Goal: Book appointment/travel/reservation

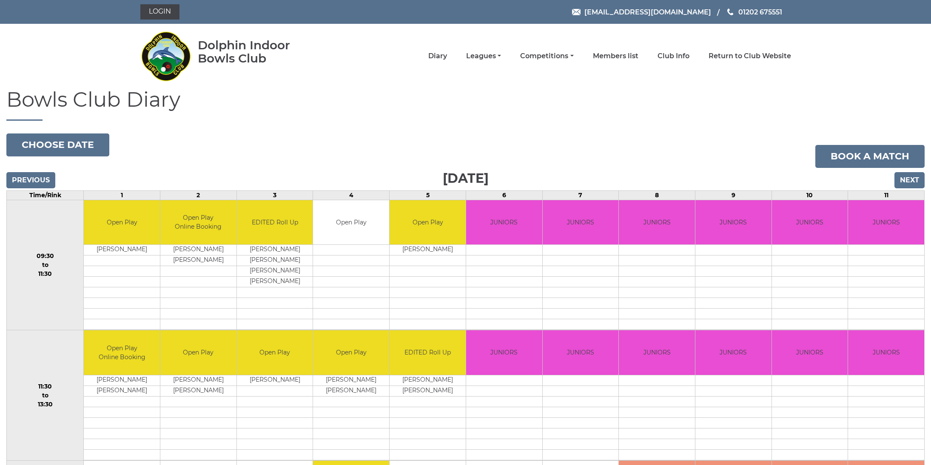
click at [905, 183] on input "Next" at bounding box center [909, 180] width 30 height 16
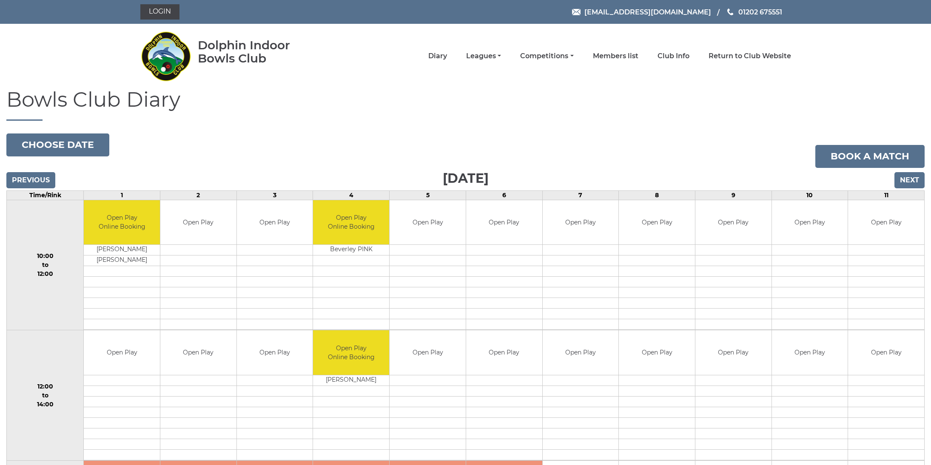
drag, startPoint x: 69, startPoint y: 145, endPoint x: 909, endPoint y: 178, distance: 840.6
click at [909, 178] on div "Bowls Club Diary 2025-09-28 Choose date Book a match Sunday 28th September 2025…" at bounding box center [465, 469] width 931 height 763
click at [909, 181] on input "Next" at bounding box center [909, 180] width 30 height 16
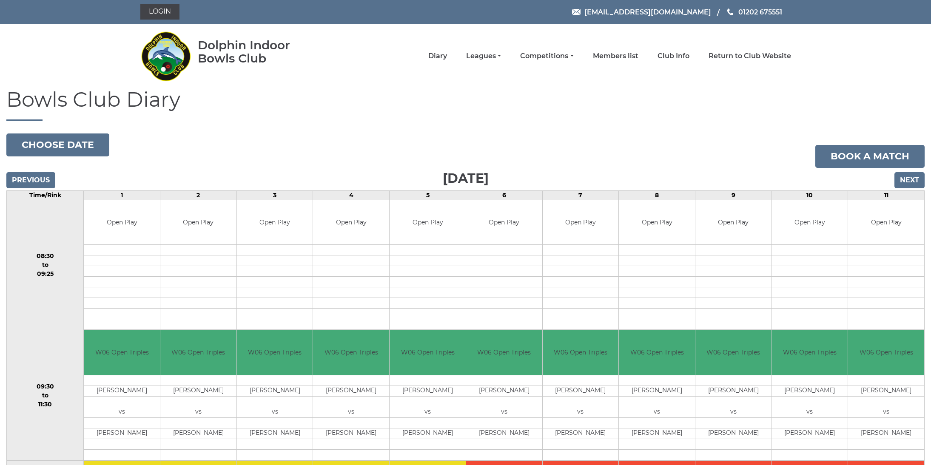
scroll to position [2, 0]
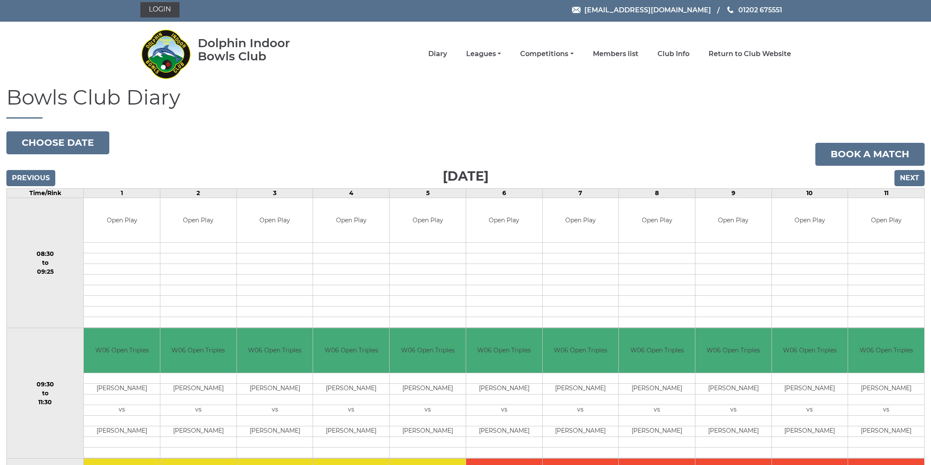
click at [21, 175] on input "Previous" at bounding box center [30, 178] width 49 height 16
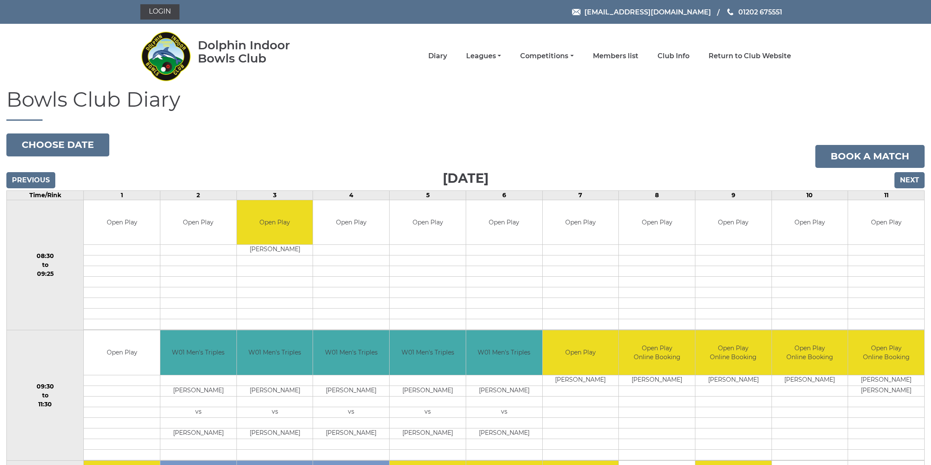
click at [907, 179] on input "Next" at bounding box center [909, 180] width 30 height 16
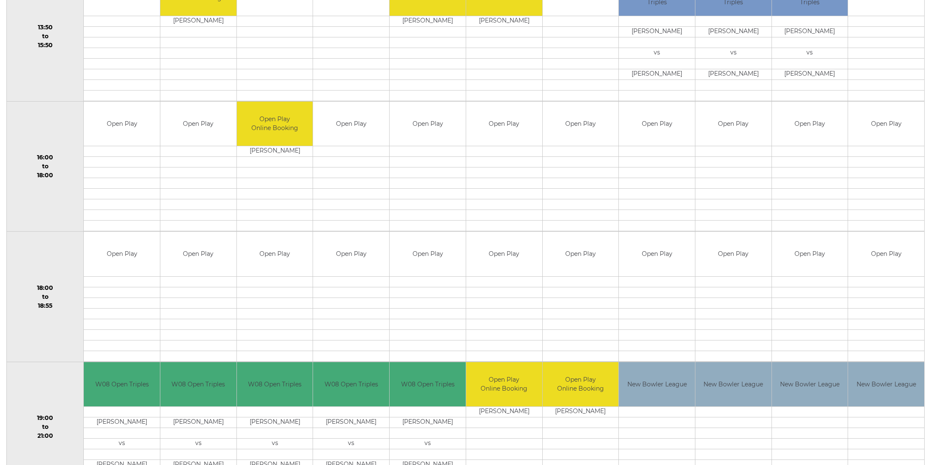
scroll to position [671, 0]
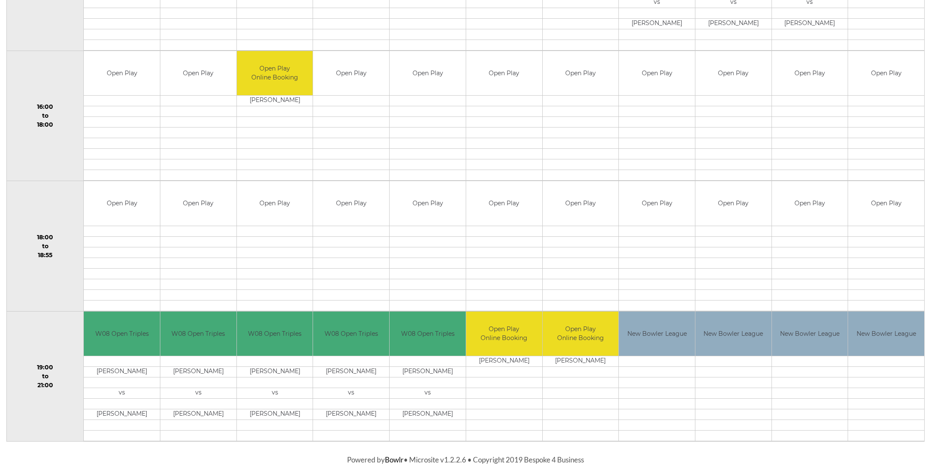
drag, startPoint x: 193, startPoint y: 237, endPoint x: 225, endPoint y: 228, distance: 33.1
click at [213, 230] on tbody "Open Play" at bounding box center [198, 246] width 76 height 130
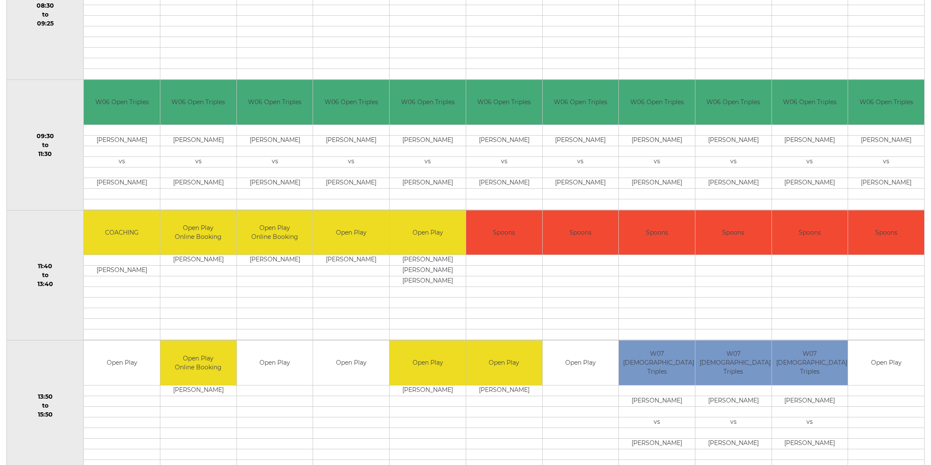
scroll to position [0, 0]
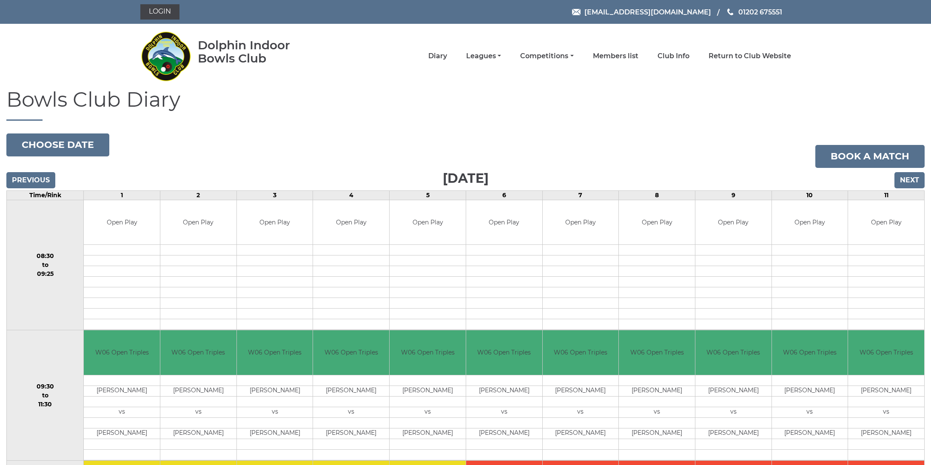
click at [904, 182] on input "Next" at bounding box center [909, 180] width 30 height 16
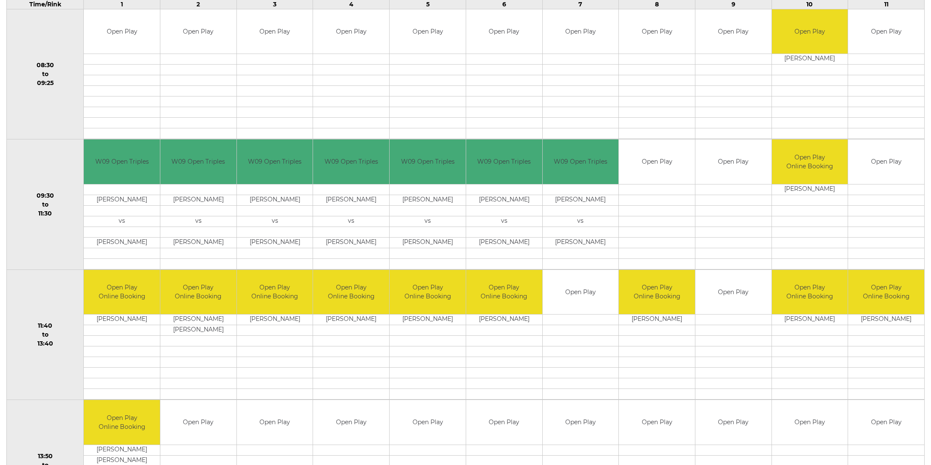
scroll to position [210, 0]
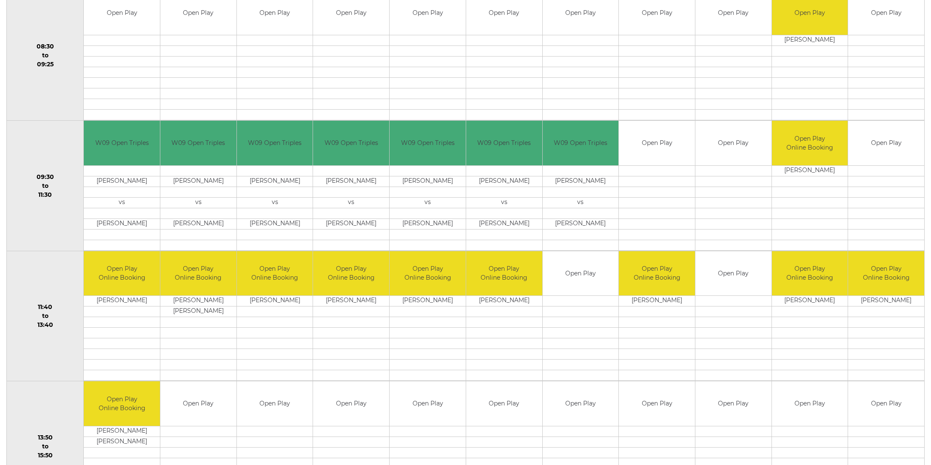
click at [655, 175] on td at bounding box center [657, 170] width 76 height 11
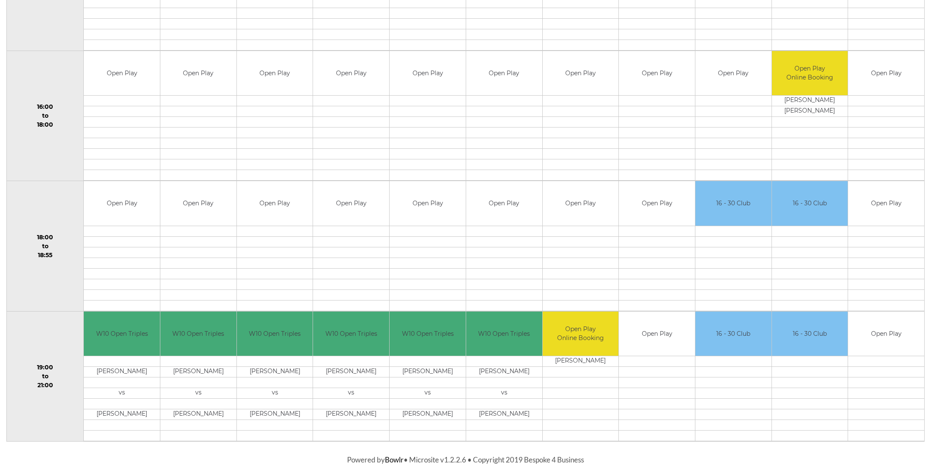
scroll to position [671, 0]
